Goal: Information Seeking & Learning: Learn about a topic

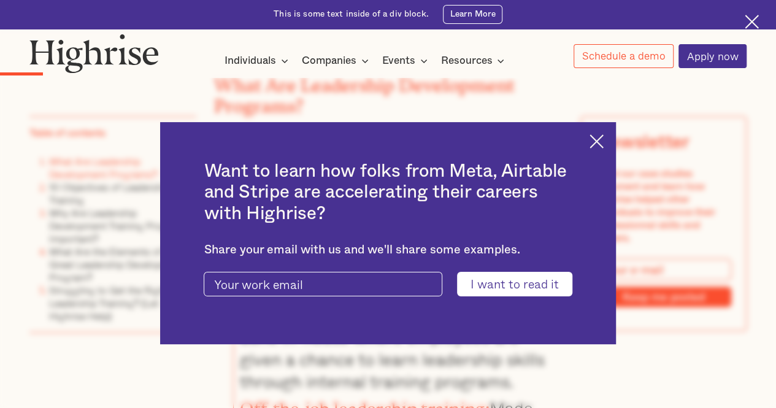
click at [604, 139] on img at bounding box center [597, 141] width 14 height 14
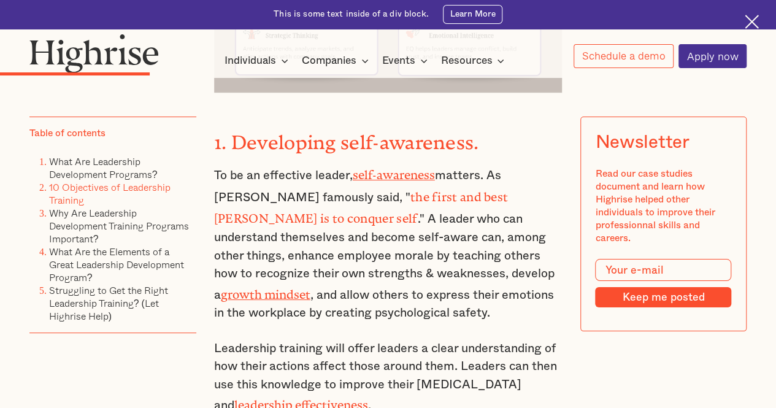
scroll to position [2228, 0]
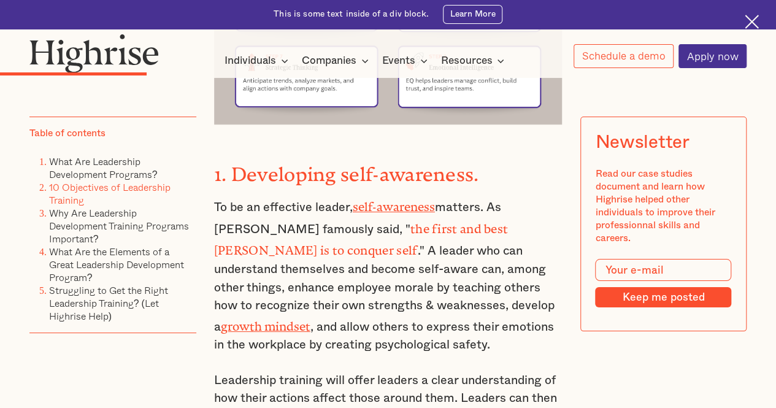
click at [504, 303] on p "To be an effective leader, self-awareness matters. As [PERSON_NAME] famously sa…" at bounding box center [388, 275] width 349 height 159
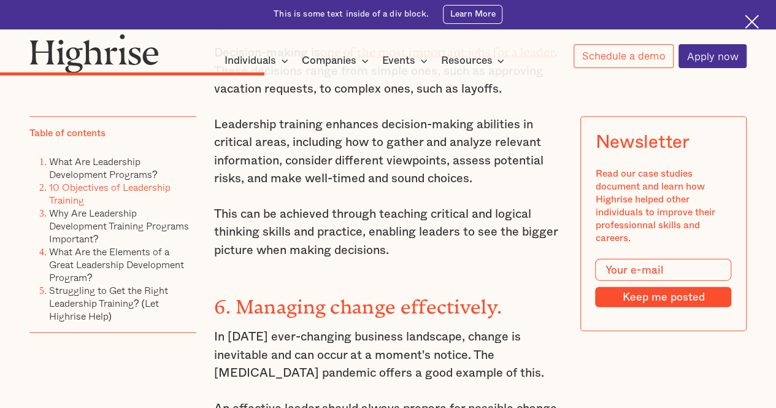
scroll to position [3578, 0]
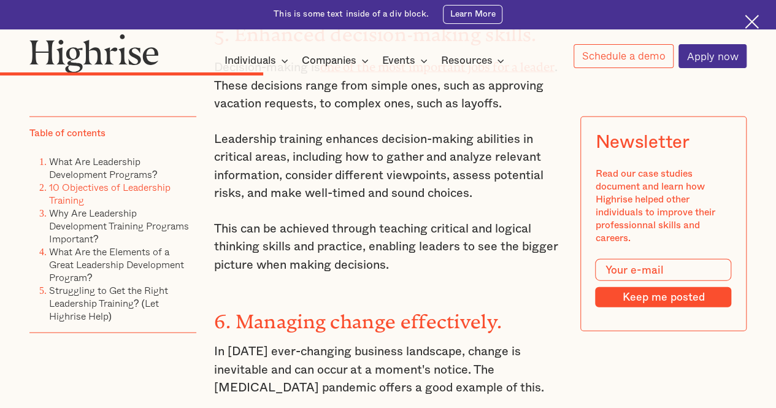
drag, startPoint x: 504, startPoint y: 303, endPoint x: 420, endPoint y: 251, distance: 99.1
click at [420, 311] on strong "6. Managing change effectively." at bounding box center [358, 317] width 288 height 12
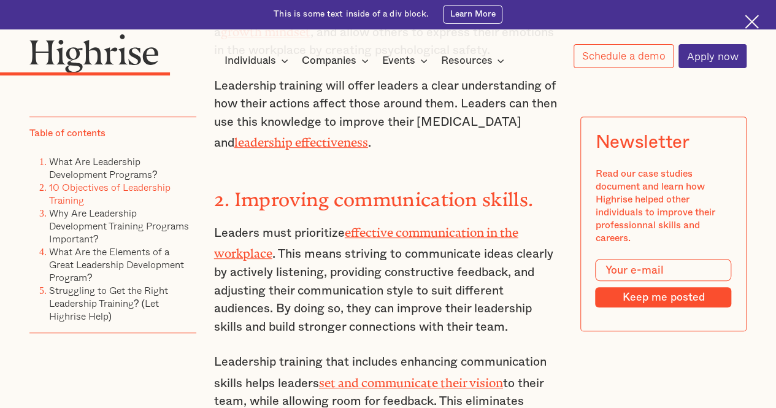
scroll to position [2571, 0]
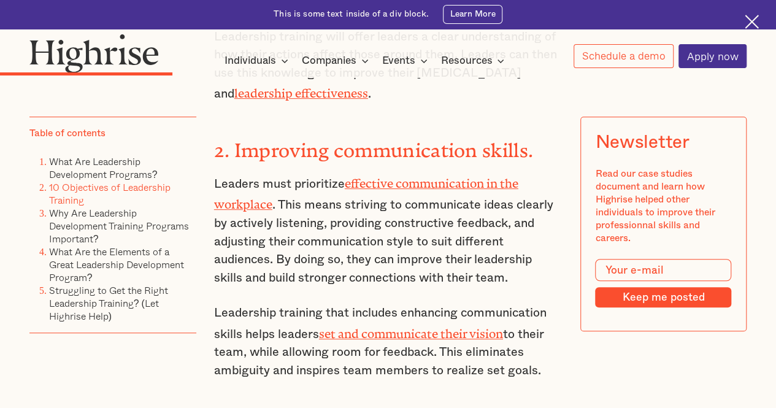
click at [388, 139] on strong "2. Improving communication skills." at bounding box center [373, 145] width 319 height 12
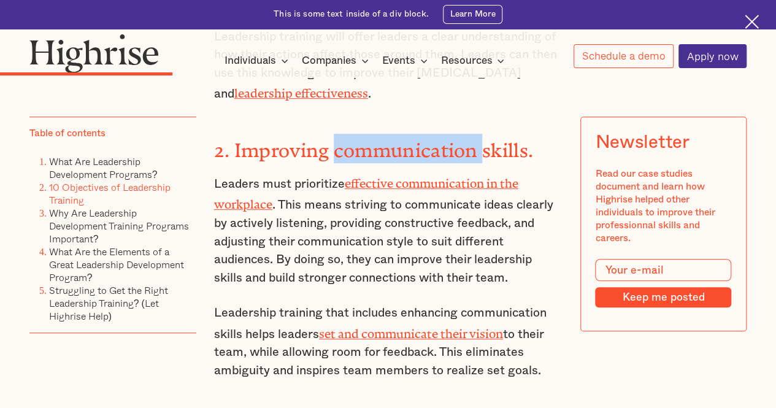
click at [388, 139] on strong "2. Improving communication skills." at bounding box center [373, 145] width 319 height 12
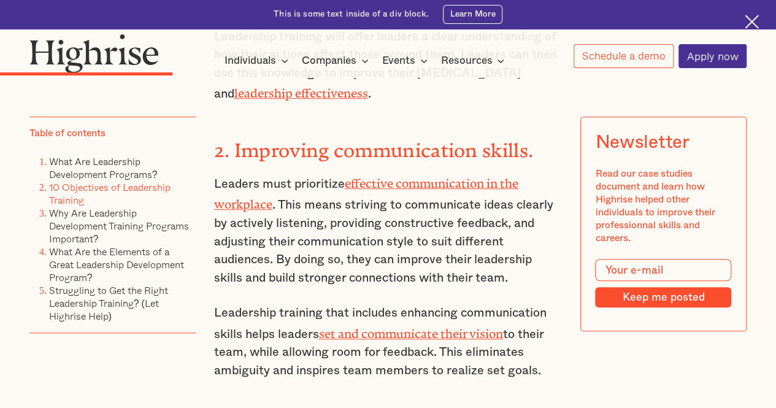
click at [276, 139] on strong "2. Improving communication skills." at bounding box center [373, 145] width 319 height 12
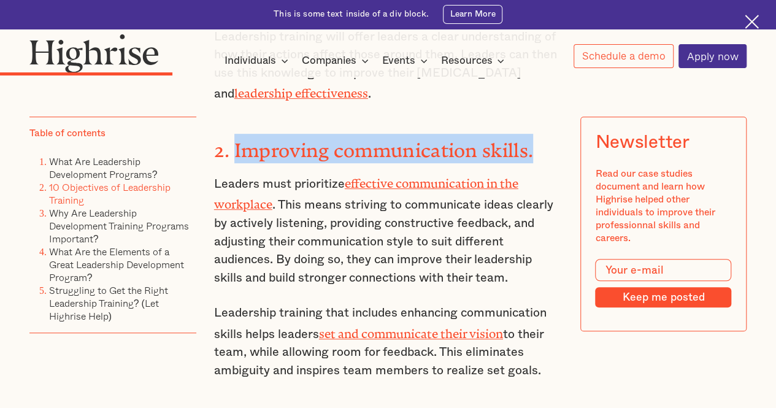
drag, startPoint x: 233, startPoint y: 103, endPoint x: 567, endPoint y: 96, distance: 334.5
copy strong "Improving communication skills."
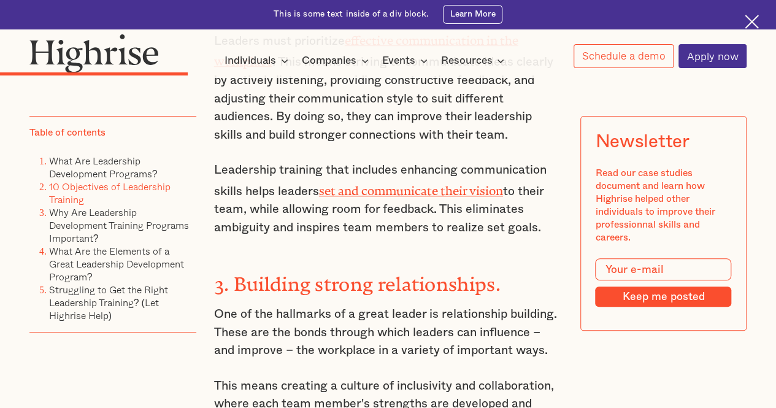
scroll to position [2792, 0]
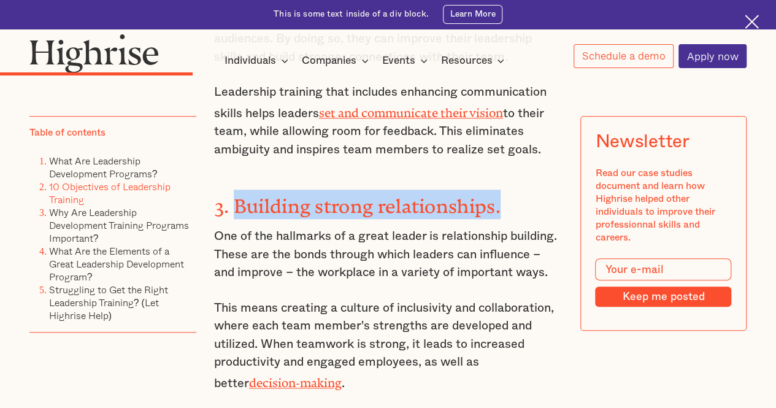
drag, startPoint x: 232, startPoint y: 152, endPoint x: 504, endPoint y: 147, distance: 272.5
click at [504, 190] on h3 "3. Building strong relationships." at bounding box center [388, 204] width 349 height 29
copy strong "Building strong relationships."
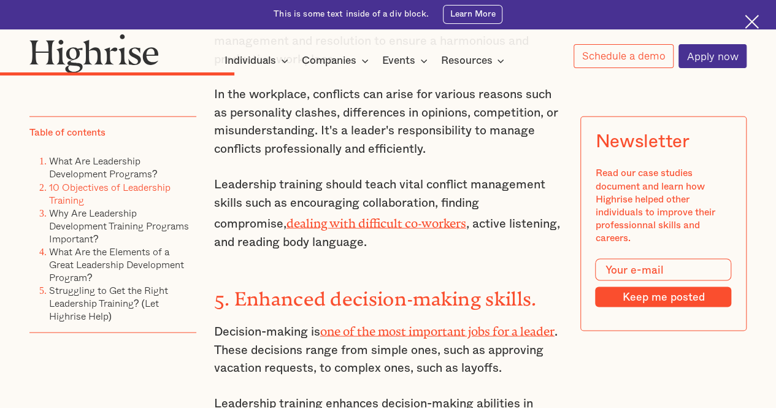
scroll to position [3357, 0]
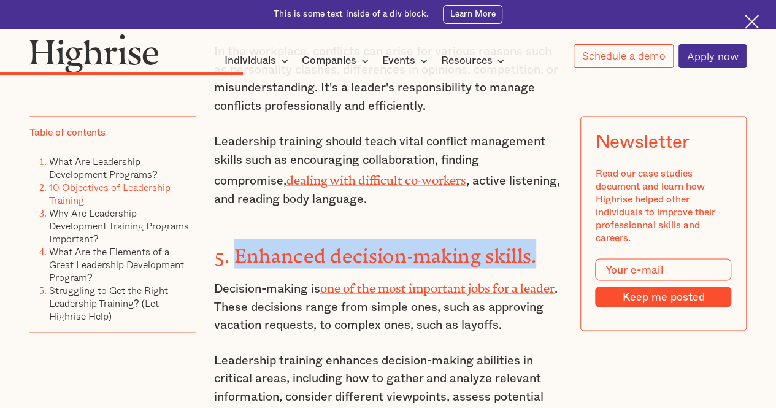
drag, startPoint x: 230, startPoint y: 185, endPoint x: 568, endPoint y: 175, distance: 338.9
copy strong "Enhanced decision-making skills."
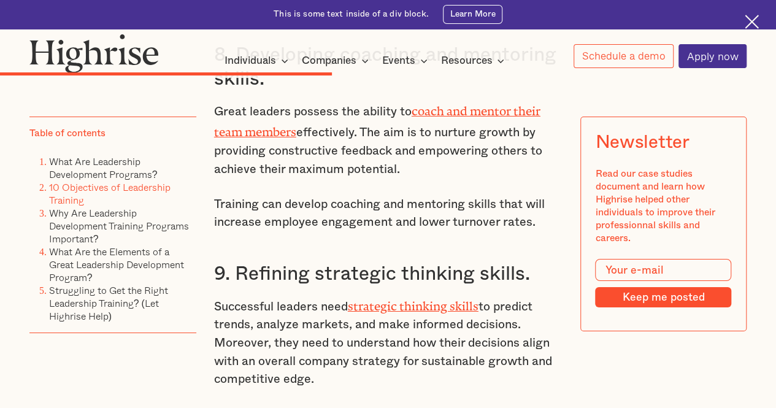
scroll to position [4388, 0]
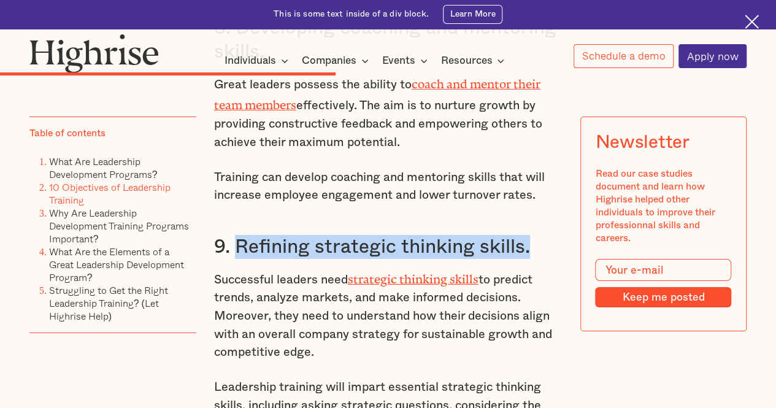
drag, startPoint x: 233, startPoint y: 171, endPoint x: 577, endPoint y: 169, distance: 343.7
copy h3 "Refining strategic thinking skills."
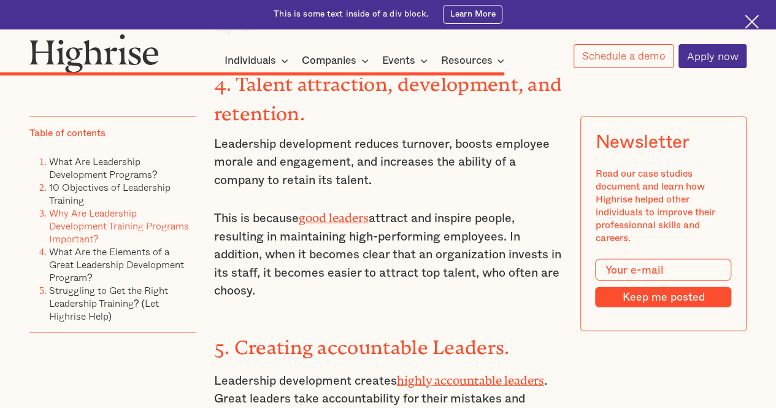
scroll to position [6278, 0]
